Goal: Task Accomplishment & Management: Use online tool/utility

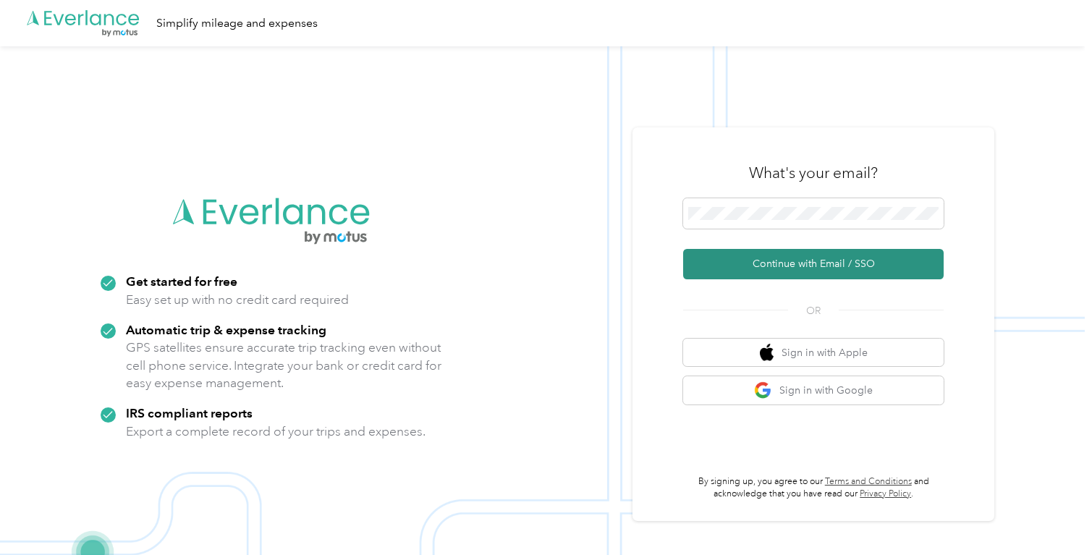
click at [715, 262] on button "Continue with Email / SSO" at bounding box center [813, 264] width 260 height 30
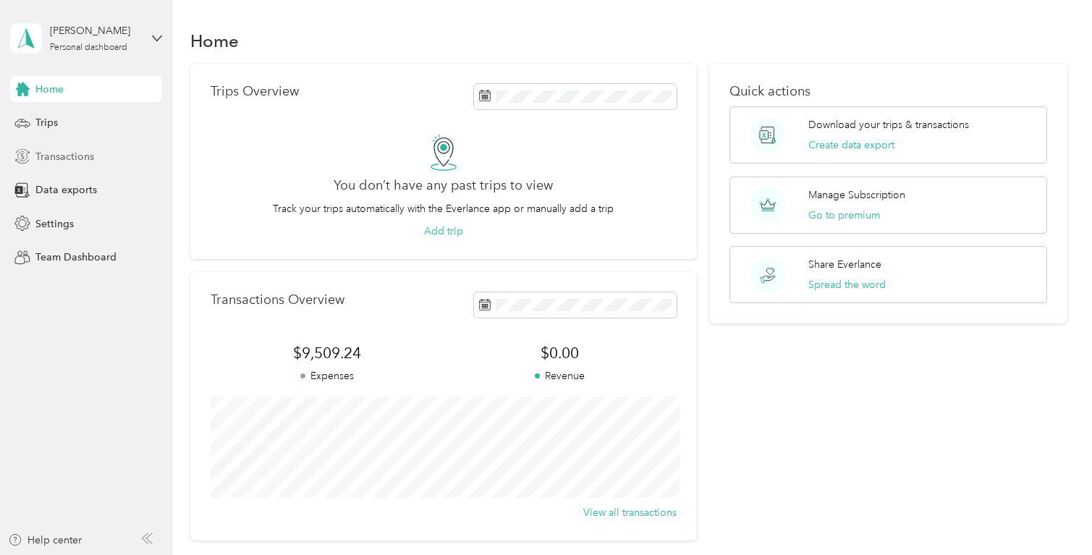
click at [121, 156] on div "Transactions" at bounding box center [86, 156] width 152 height 26
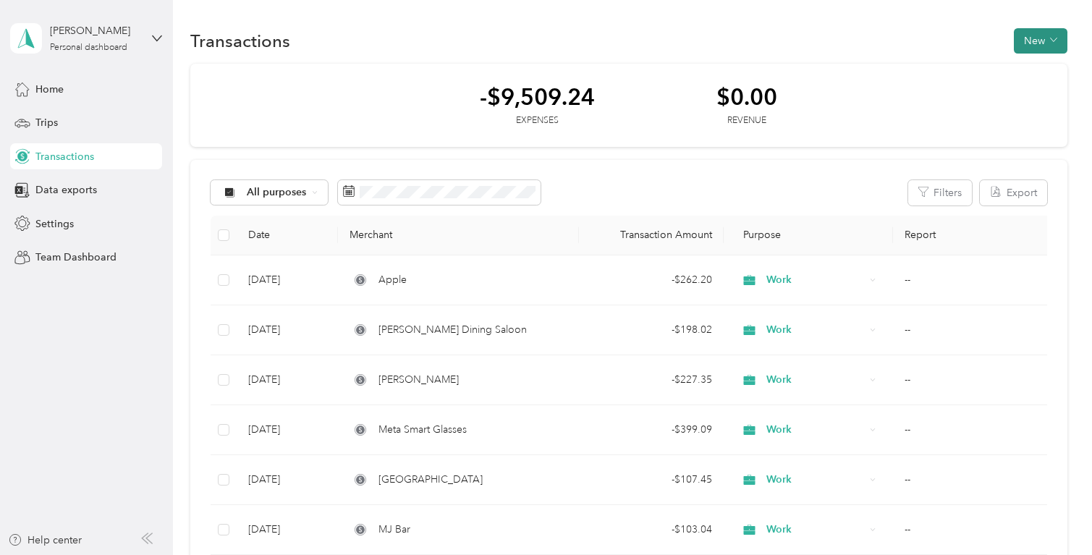
click at [1037, 43] on button "New" at bounding box center [1040, 40] width 54 height 25
click at [1030, 73] on span "Expense" at bounding box center [1043, 68] width 39 height 15
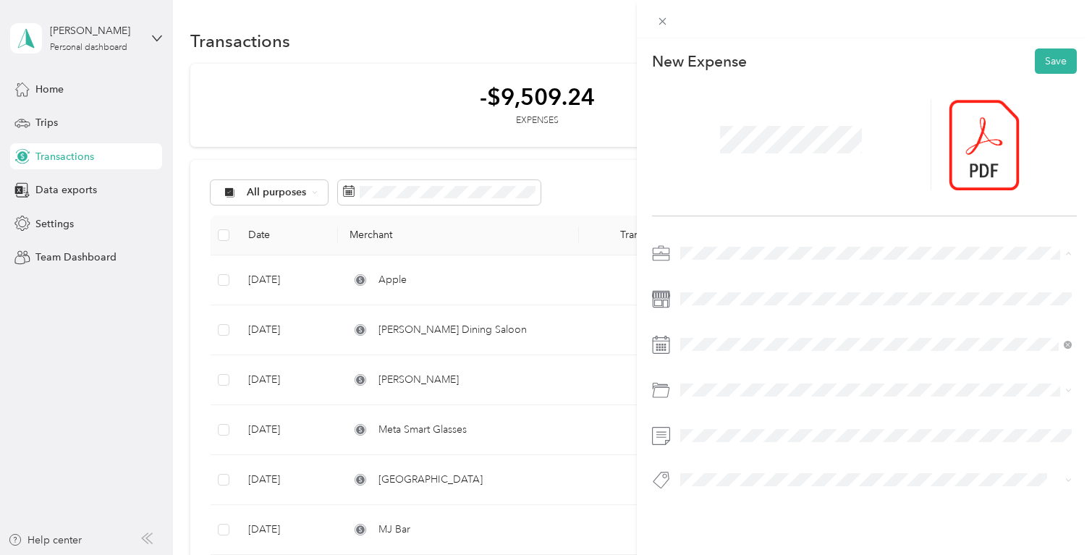
click at [715, 278] on div "Work" at bounding box center [875, 278] width 381 height 15
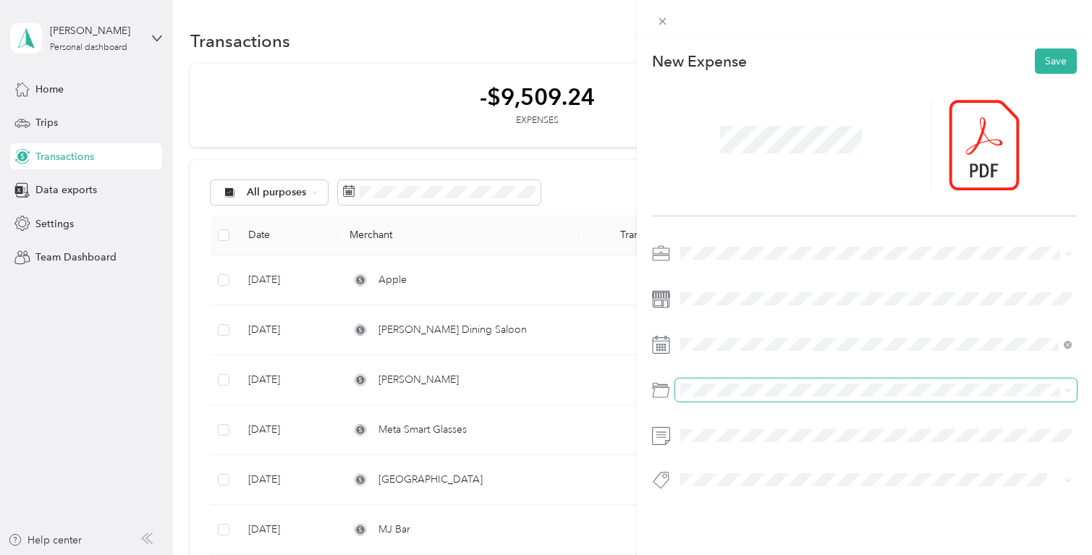
click at [718, 396] on span at bounding box center [875, 389] width 401 height 23
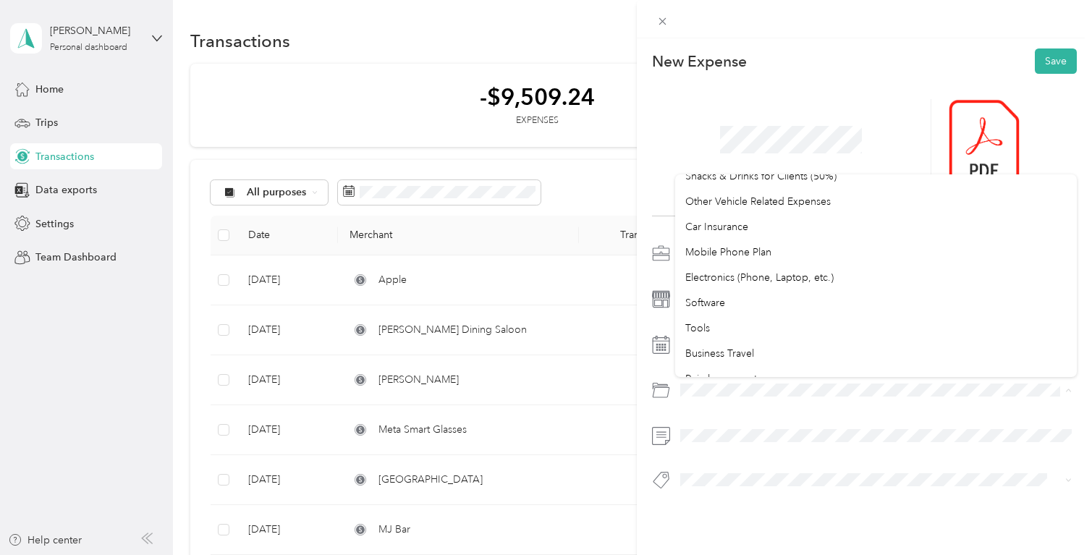
scroll to position [229, 0]
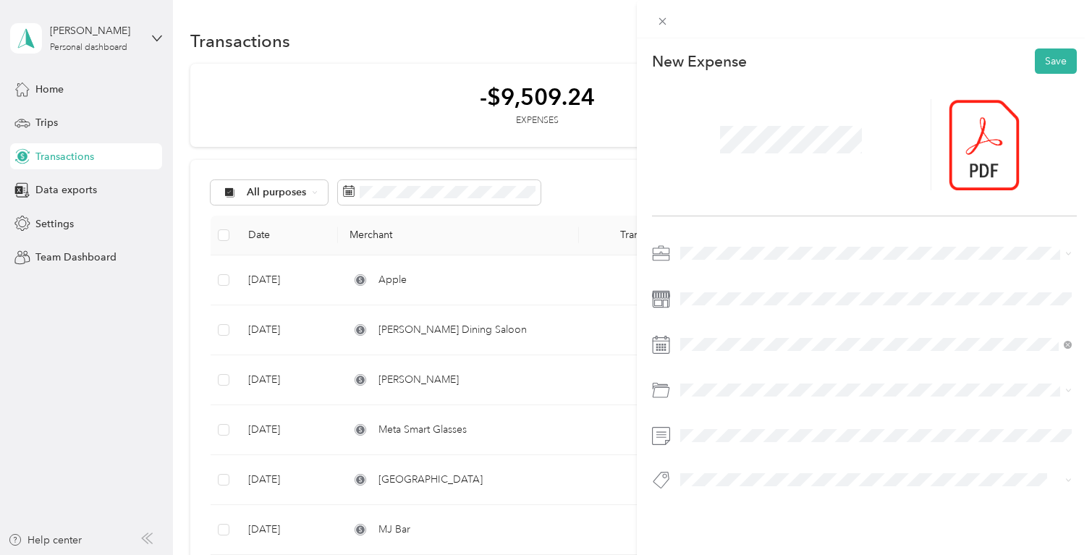
click at [763, 275] on li "Electronics (Phone, Laptop, etc.)" at bounding box center [875, 264] width 401 height 25
click at [1058, 69] on button "Save" at bounding box center [1055, 60] width 42 height 25
